Goal: Navigation & Orientation: Find specific page/section

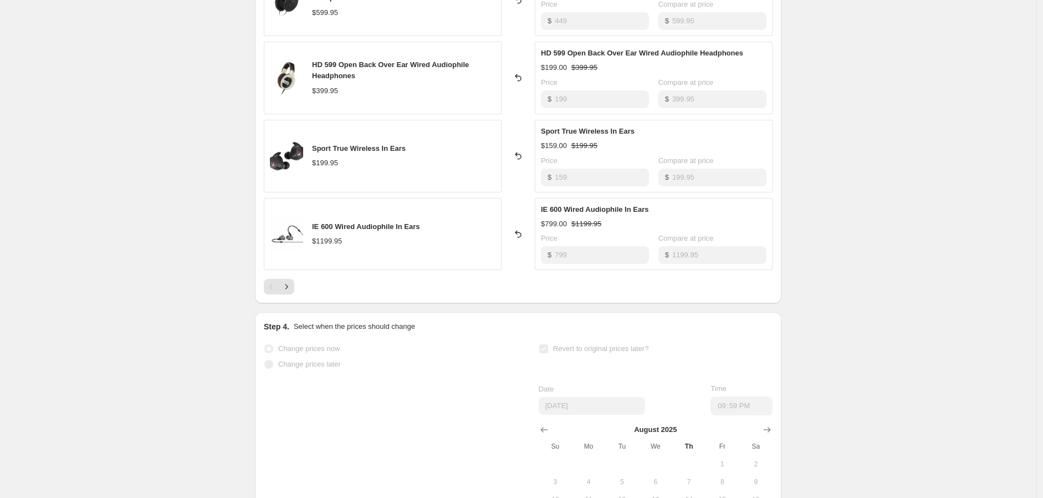
scroll to position [616, 0]
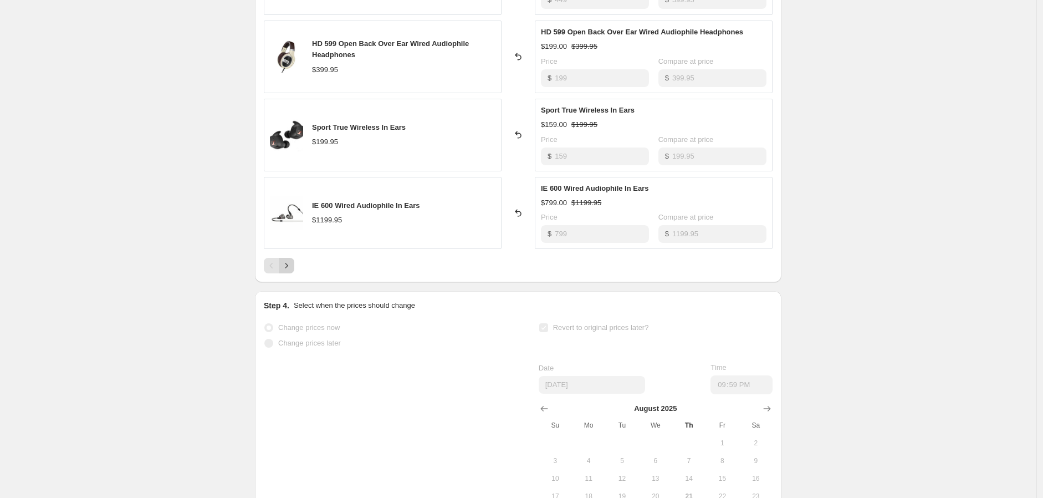
click at [288, 271] on icon "Next" at bounding box center [286, 265] width 11 height 11
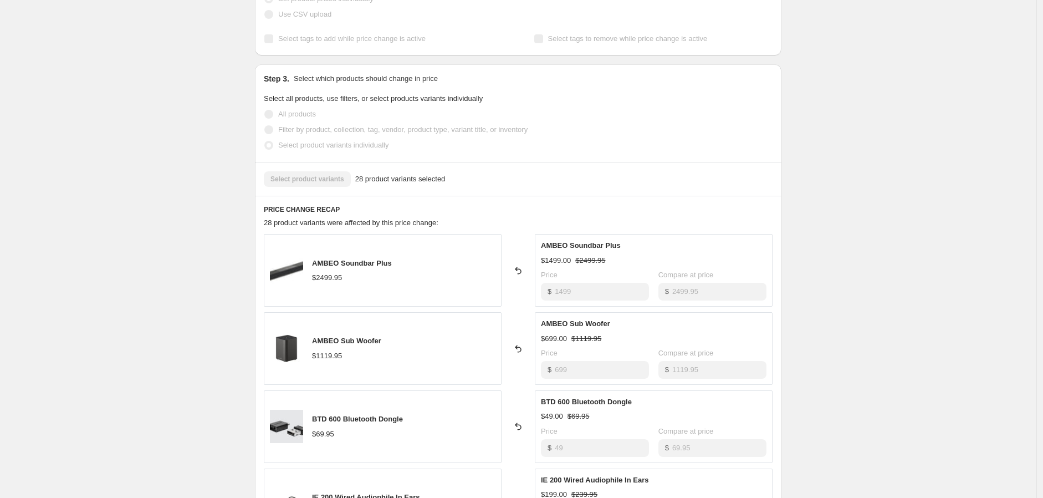
scroll to position [739, 0]
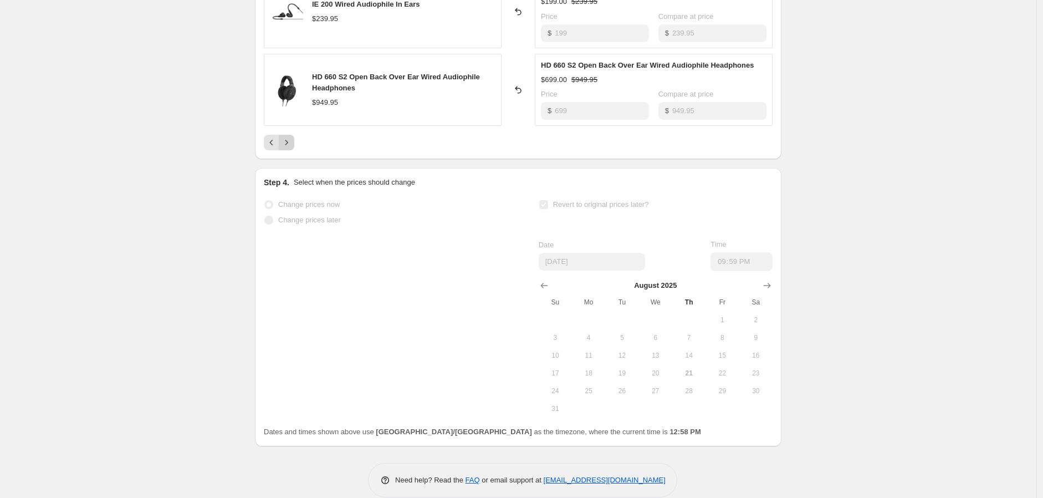
click at [281, 142] on button "Next" at bounding box center [287, 143] width 16 height 16
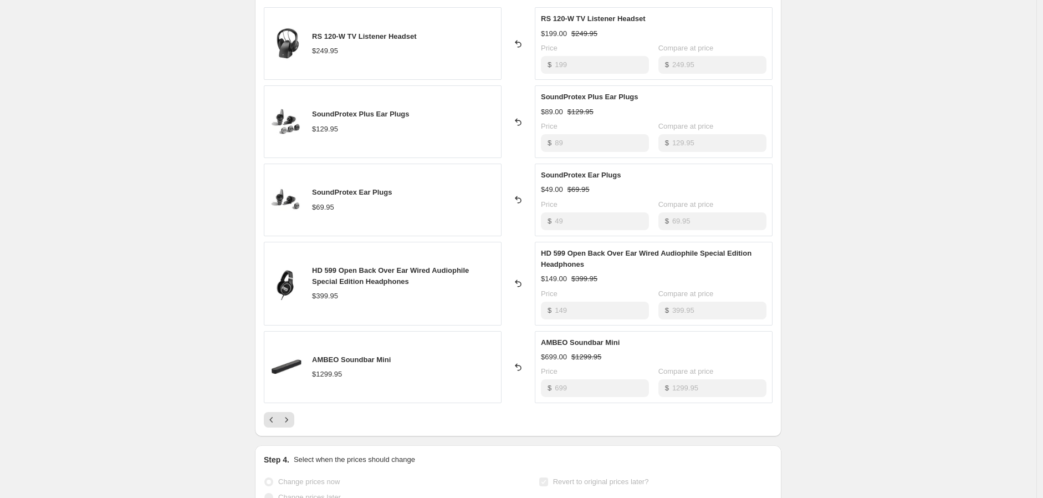
scroll to position [492, 0]
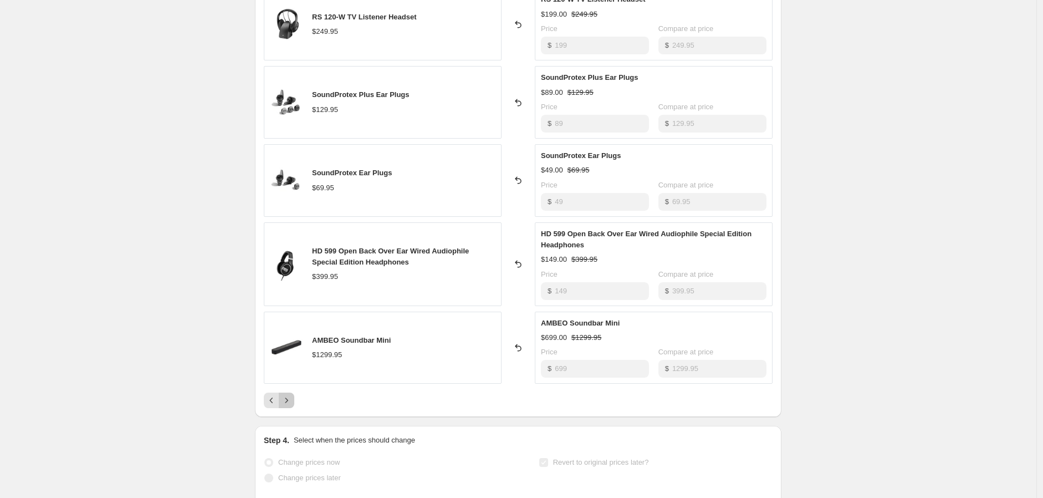
click at [290, 404] on icon "Next" at bounding box center [286, 400] width 11 height 11
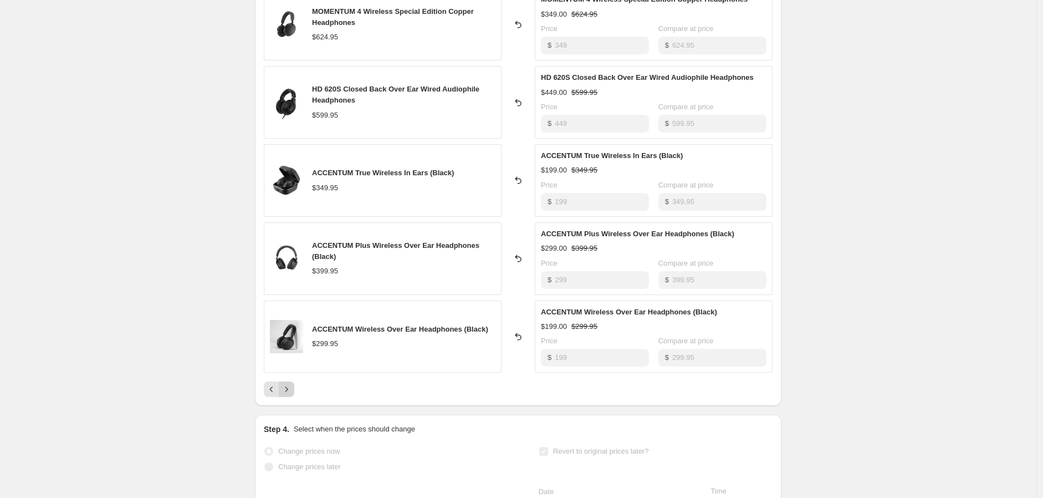
click at [288, 389] on icon "Next" at bounding box center [286, 389] width 11 height 11
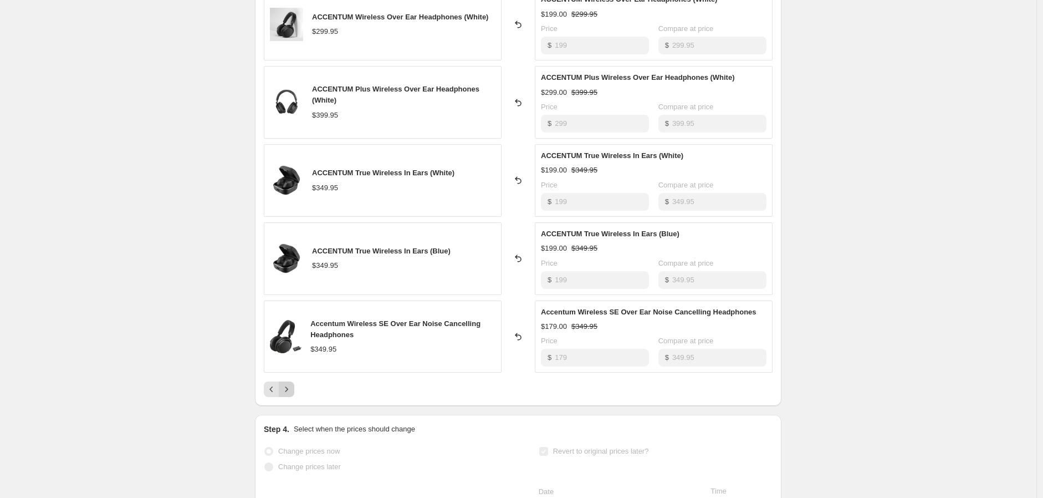
click at [291, 391] on icon "Next" at bounding box center [286, 389] width 11 height 11
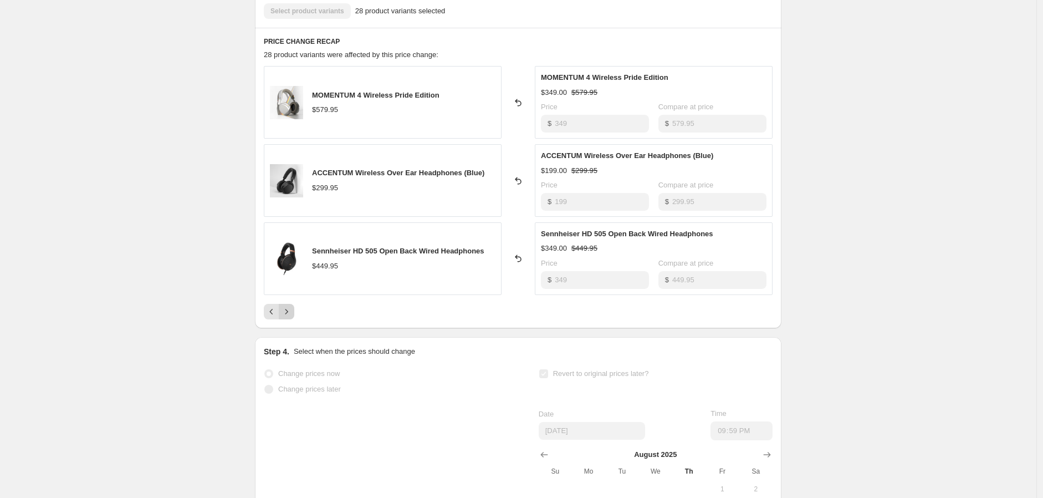
scroll to position [308, 0]
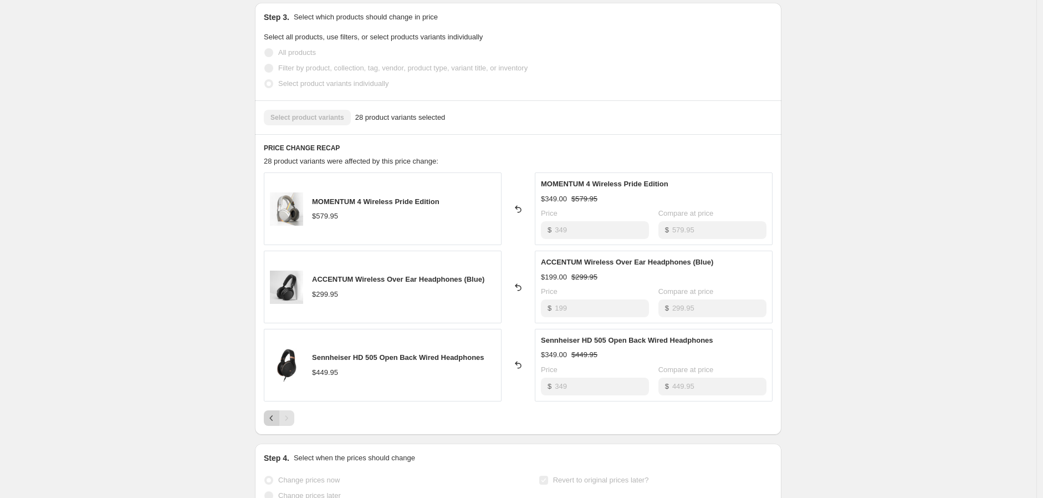
click at [277, 420] on icon "Previous" at bounding box center [271, 417] width 11 height 11
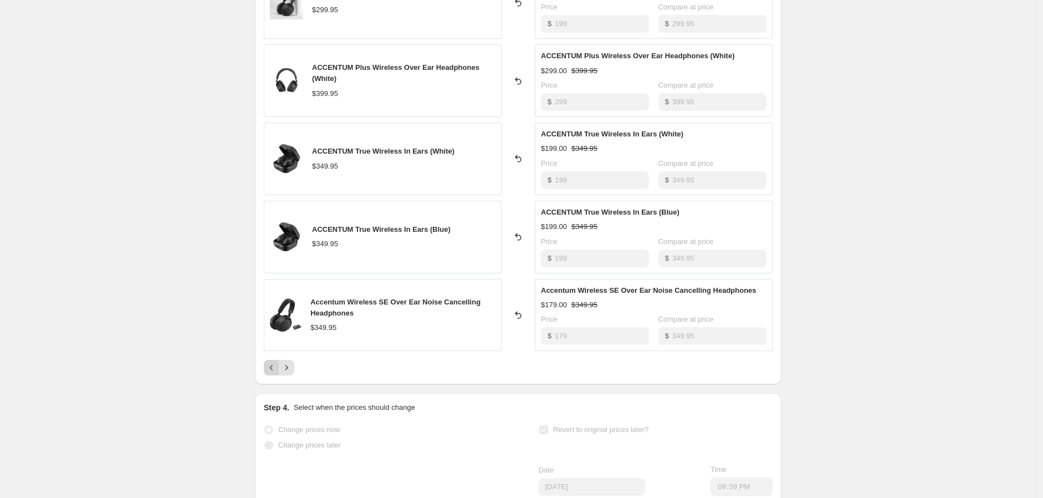
scroll to position [554, 0]
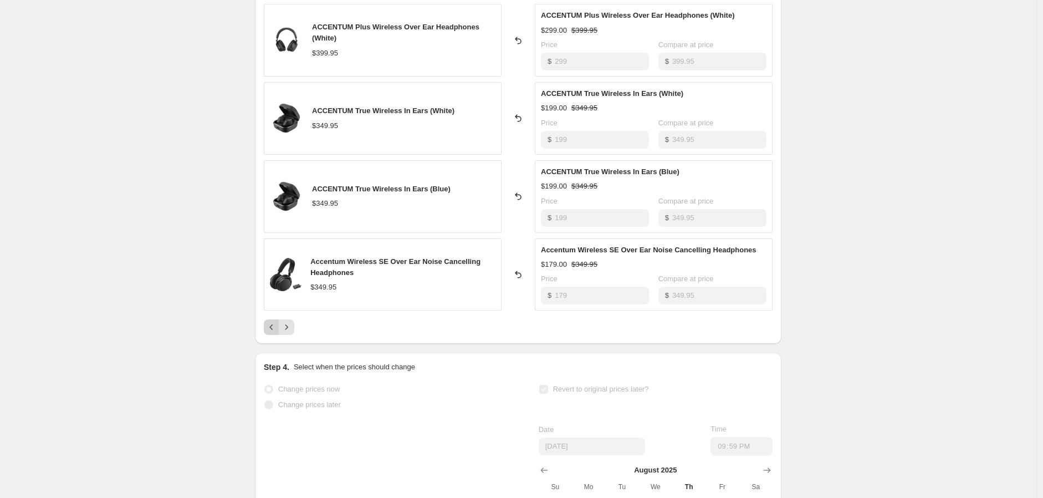
click at [273, 322] on icon "Previous" at bounding box center [271, 326] width 11 height 11
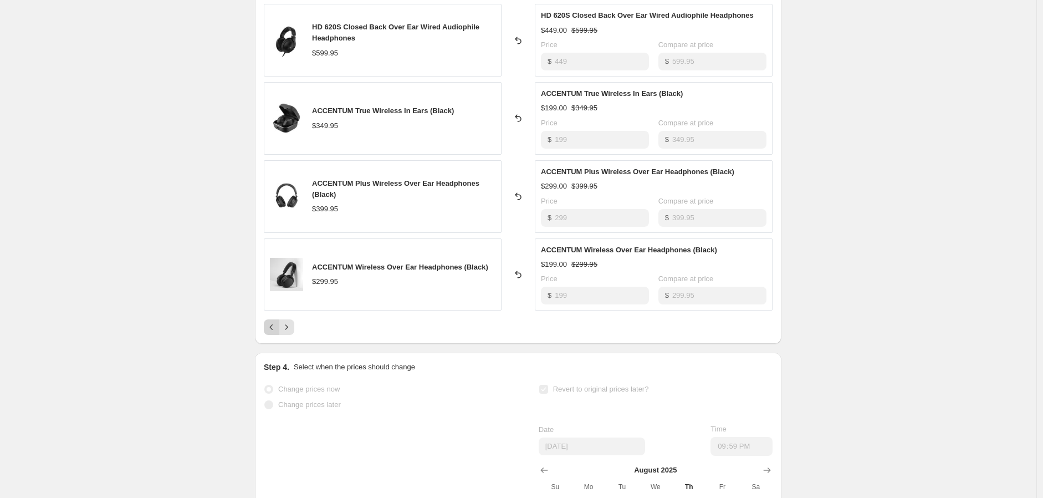
click at [274, 325] on icon "Previous" at bounding box center [271, 326] width 11 height 11
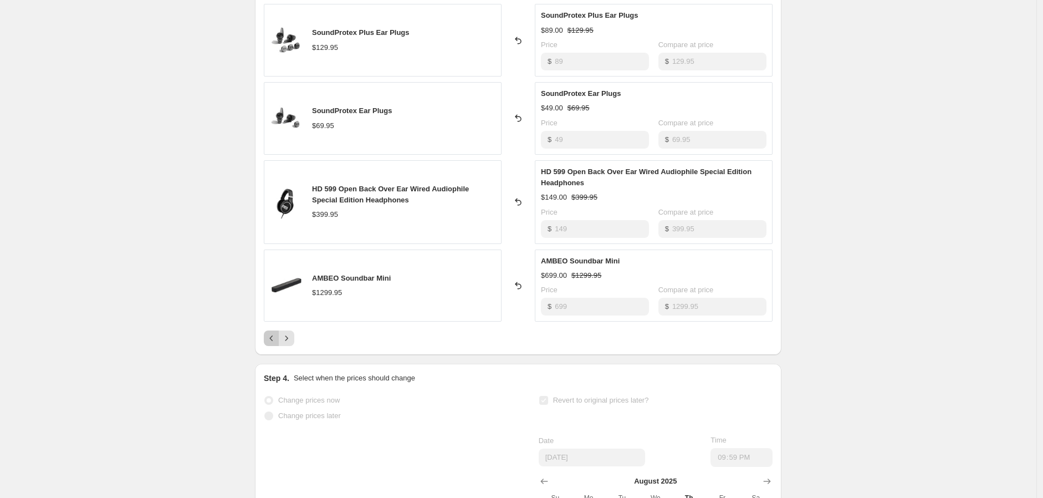
click at [274, 339] on icon "Previous" at bounding box center [271, 338] width 11 height 11
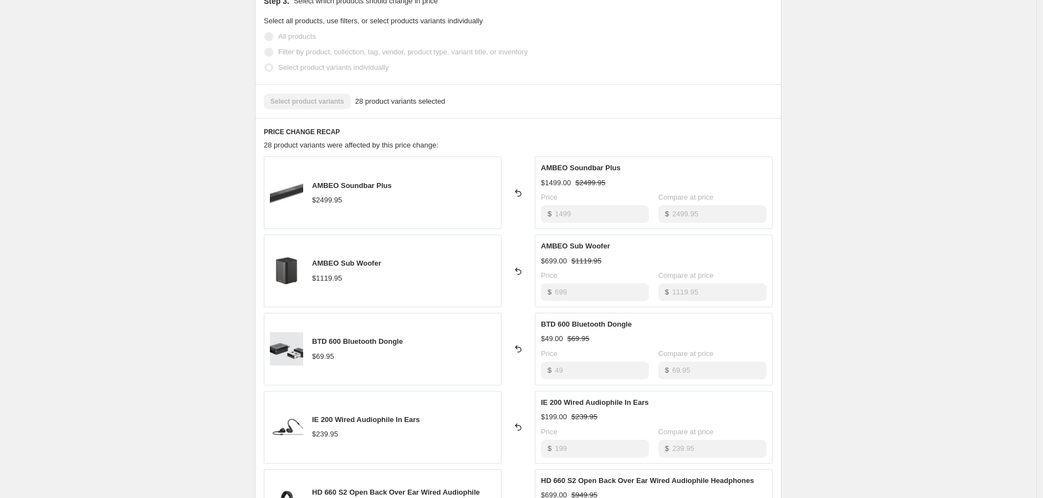
scroll to position [447, 0]
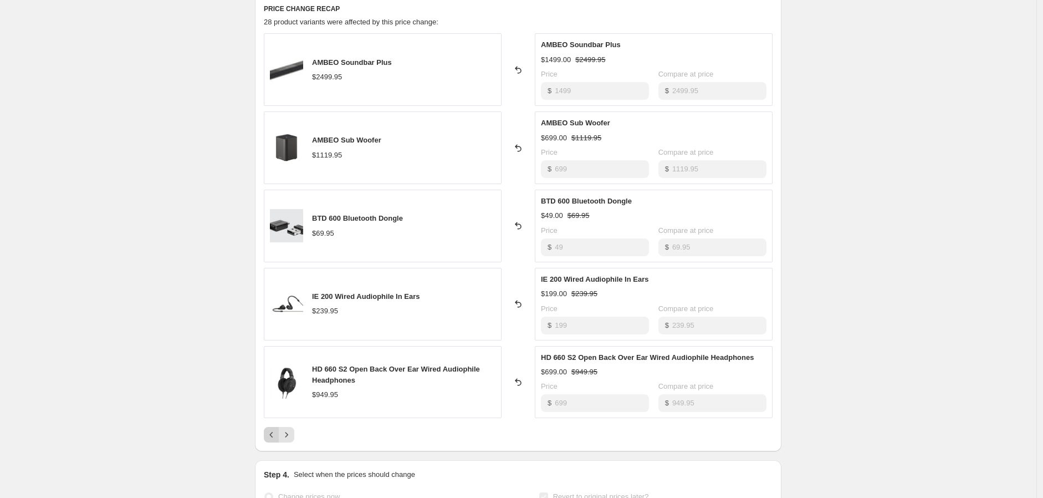
click at [270, 437] on icon "Previous" at bounding box center [271, 434] width 11 height 11
